Goal: Find specific page/section: Find specific page/section

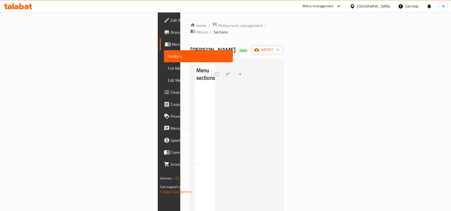
click at [357, 5] on div "[GEOGRAPHIC_DATA]" at bounding box center [373, 7] width 33 height 6
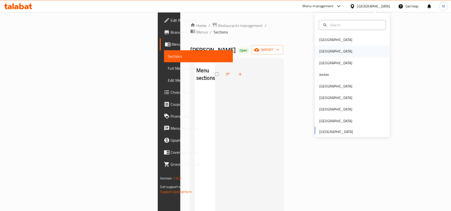
click at [322, 51] on div "[GEOGRAPHIC_DATA]" at bounding box center [335, 52] width 33 height 6
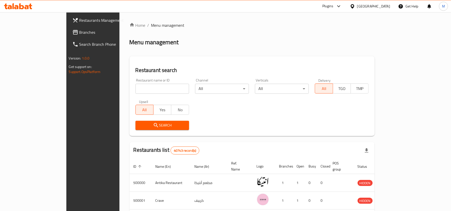
click at [342, 4] on div at bounding box center [337, 6] width 8 height 6
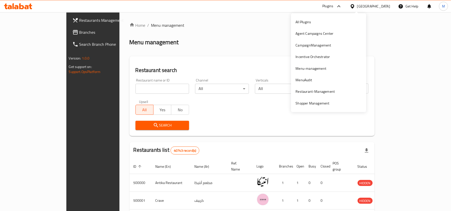
click at [379, 21] on div "Home / Menu management Menu management Restaurant search Restaurant name or ID …" at bounding box center [251, 183] width 265 height 342
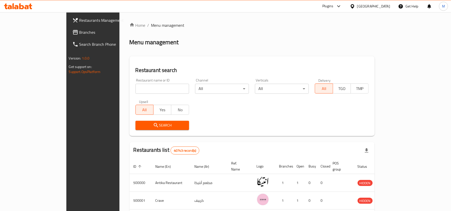
click at [333, 7] on div "Plugins" at bounding box center [327, 6] width 11 height 6
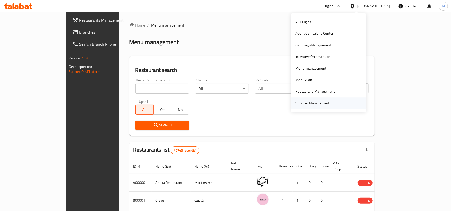
click at [309, 106] on div "Shopper Management" at bounding box center [312, 104] width 34 height 6
